Goal: Information Seeking & Learning: Learn about a topic

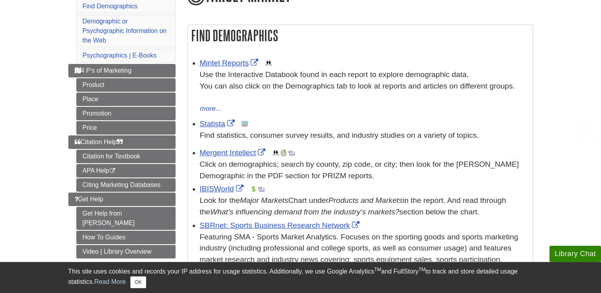
scroll to position [119, 0]
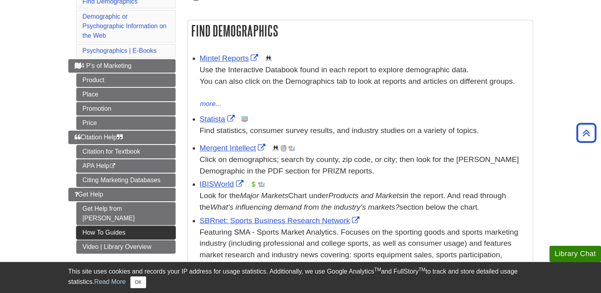
click at [102, 226] on link "How To Guides" at bounding box center [125, 233] width 99 height 14
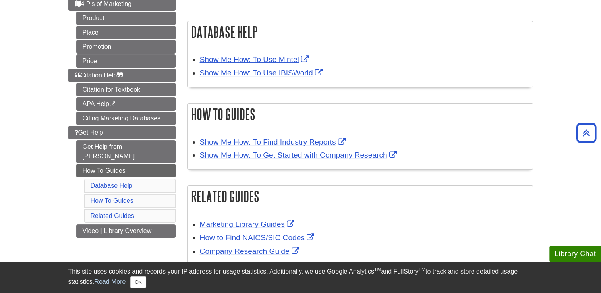
scroll to position [79, 0]
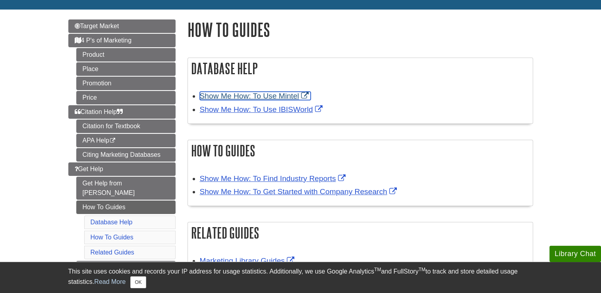
click at [213, 99] on link "Show Me How: To Use Mintel" at bounding box center [255, 96] width 111 height 8
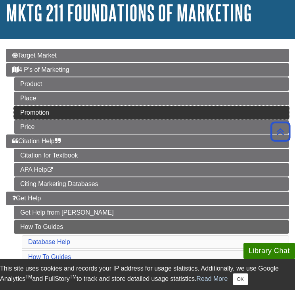
scroll to position [0, 0]
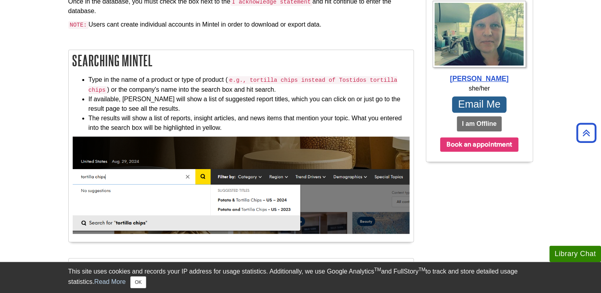
scroll to position [278, 0]
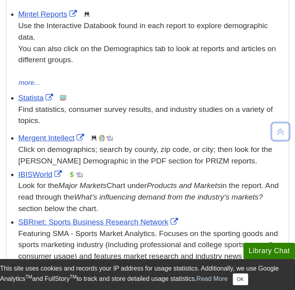
scroll to position [187, 0]
click at [32, 174] on link "IBISWorld" at bounding box center [41, 174] width 46 height 8
click at [42, 176] on link "IBISWorld" at bounding box center [41, 174] width 46 height 8
